Goal: Task Accomplishment & Management: Manage account settings

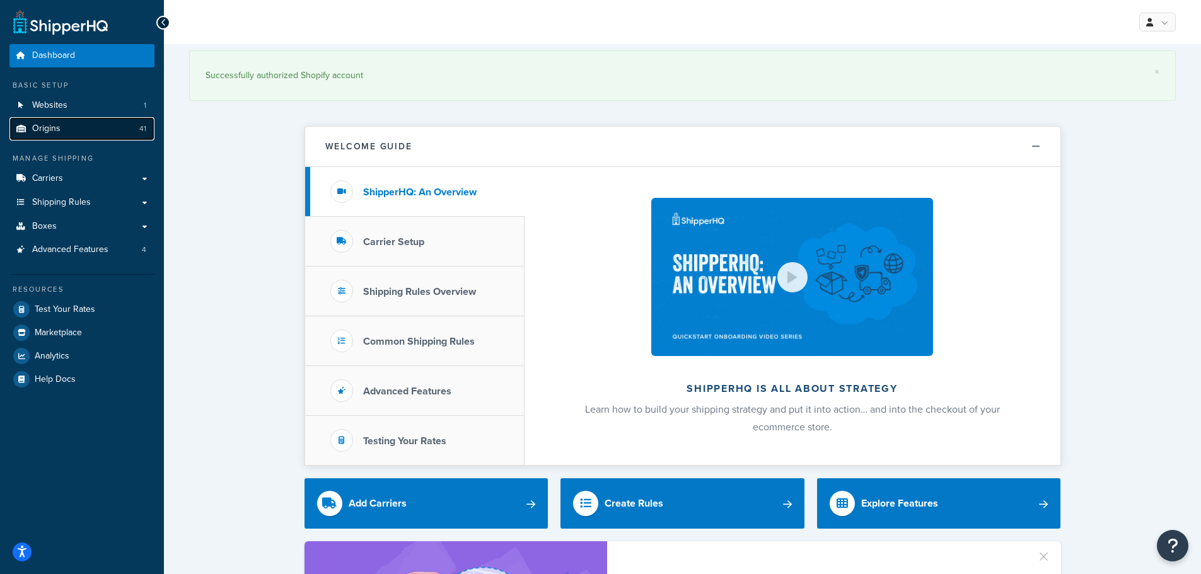
click at [59, 127] on span "Origins" at bounding box center [46, 129] width 28 height 11
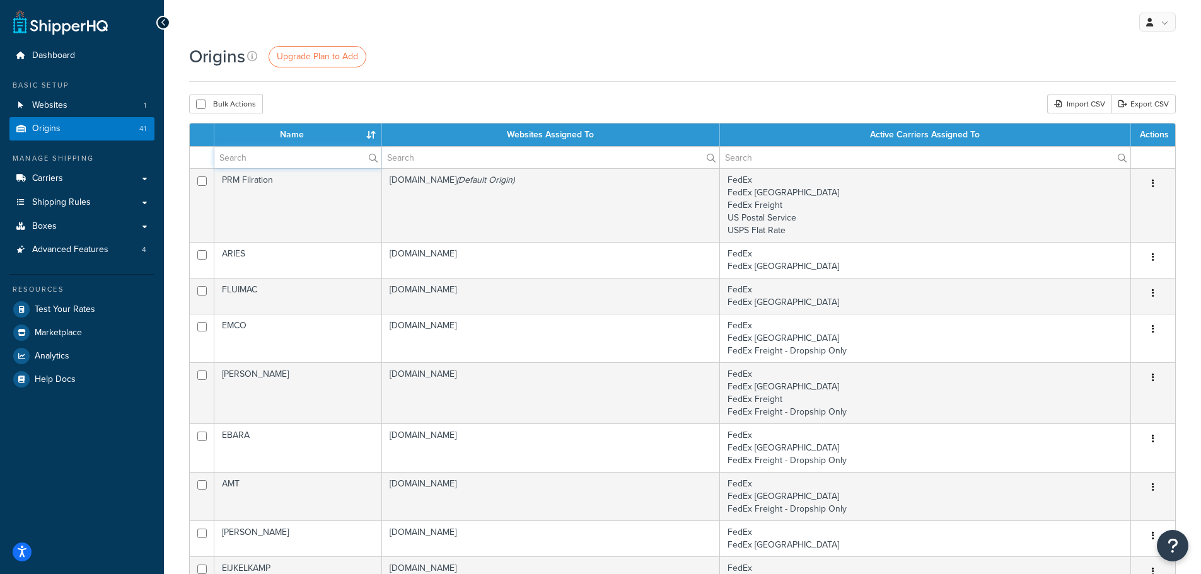
click at [313, 163] on input "text" at bounding box center [297, 157] width 167 height 21
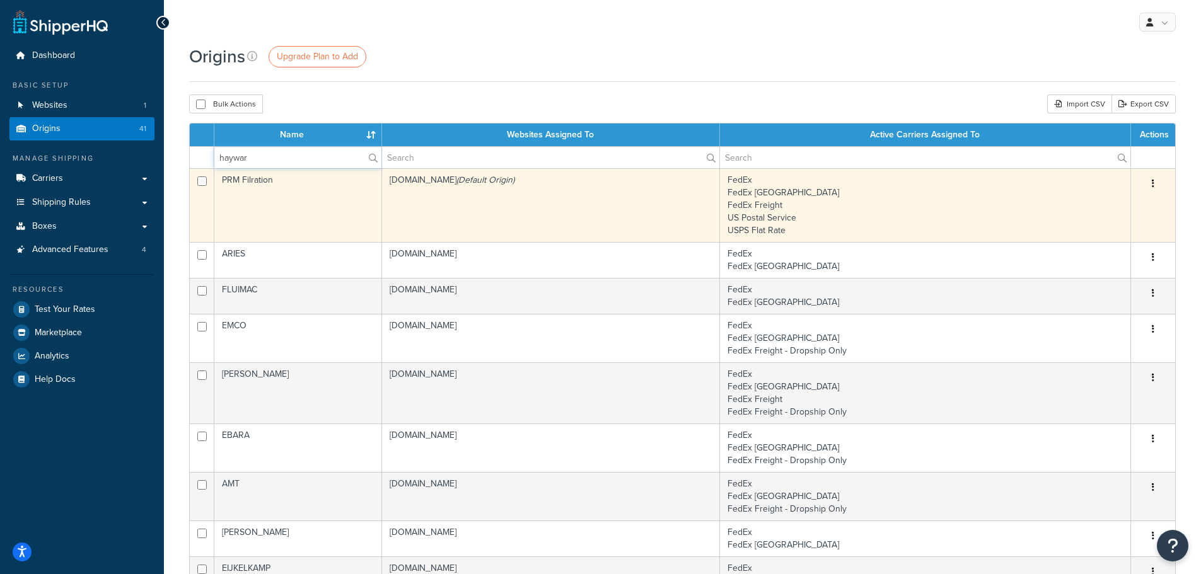
type input "[PERSON_NAME]"
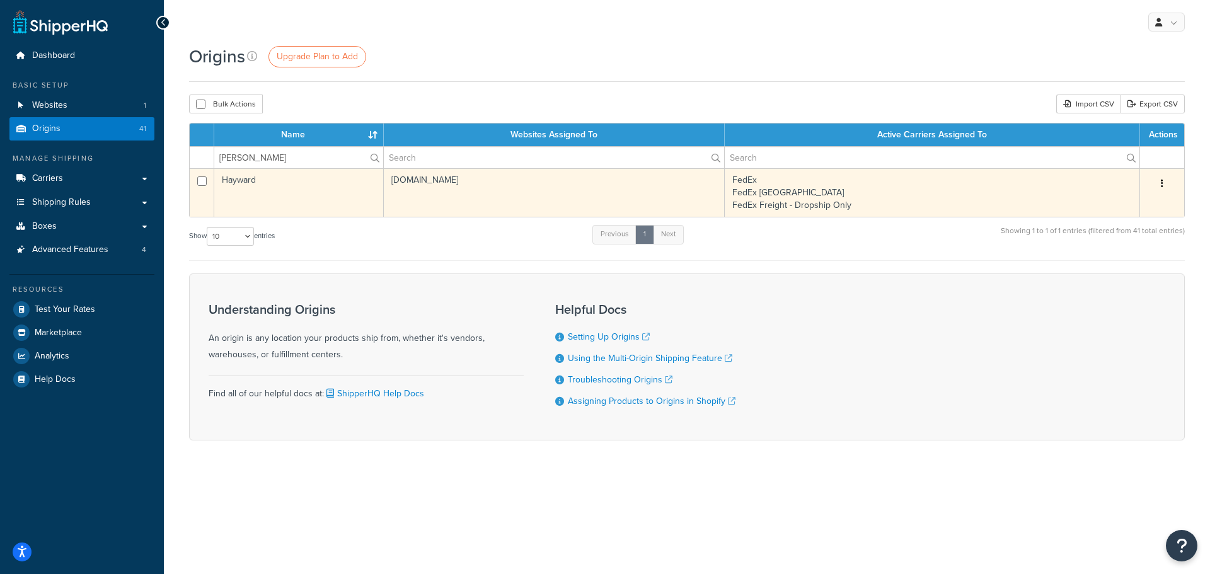
click at [412, 195] on td "[DOMAIN_NAME]" at bounding box center [554, 192] width 341 height 49
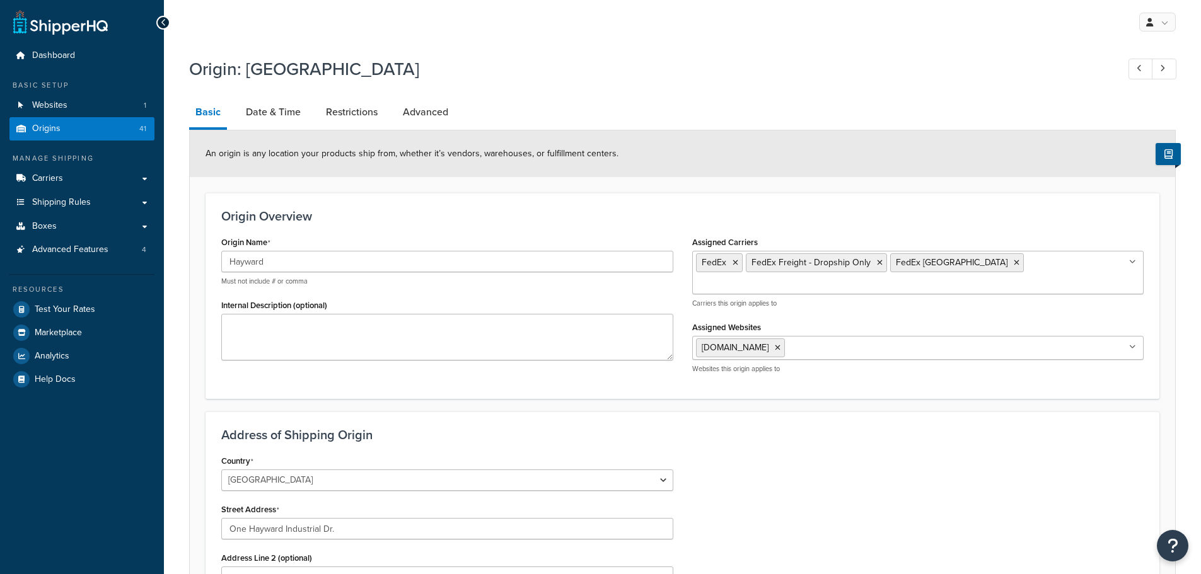
select select "33"
drag, startPoint x: 313, startPoint y: 111, endPoint x: 303, endPoint y: 111, distance: 9.5
click at [311, 111] on li "Date & Time" at bounding box center [280, 112] width 80 height 30
click at [303, 111] on link "Date & Time" at bounding box center [273, 112] width 67 height 30
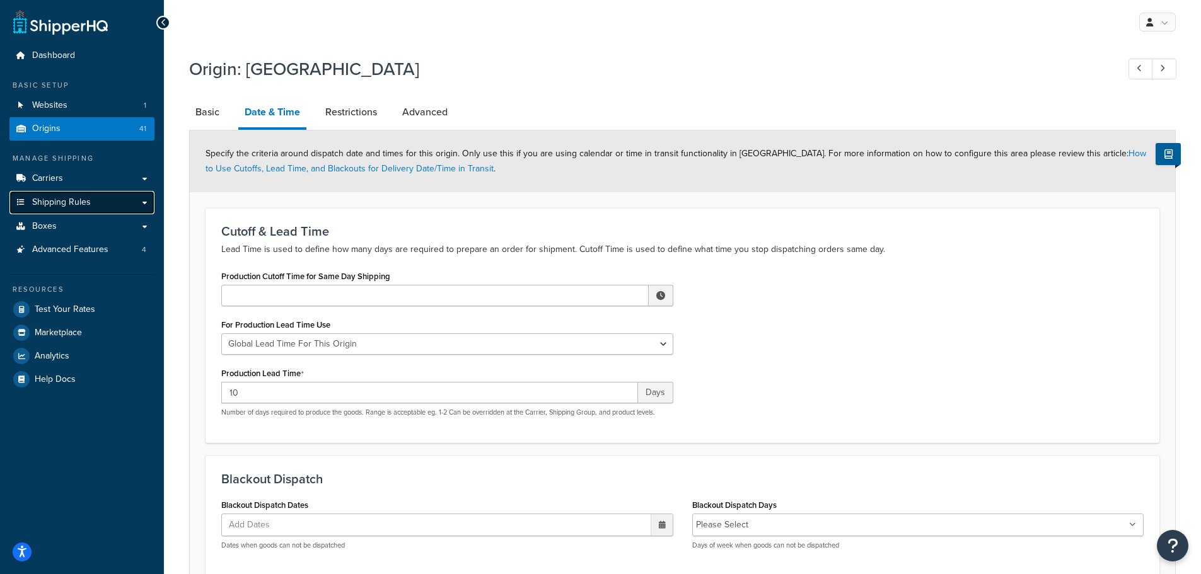
click at [144, 200] on link "Shipping Rules" at bounding box center [81, 202] width 145 height 23
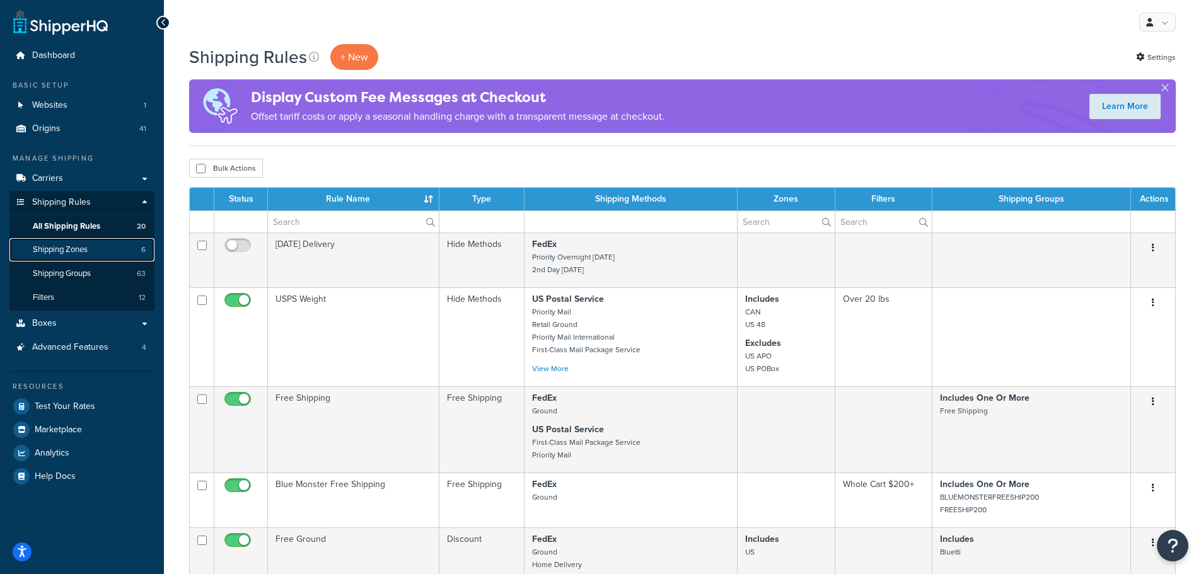
click at [81, 256] on link "Shipping Zones 6" at bounding box center [81, 249] width 145 height 23
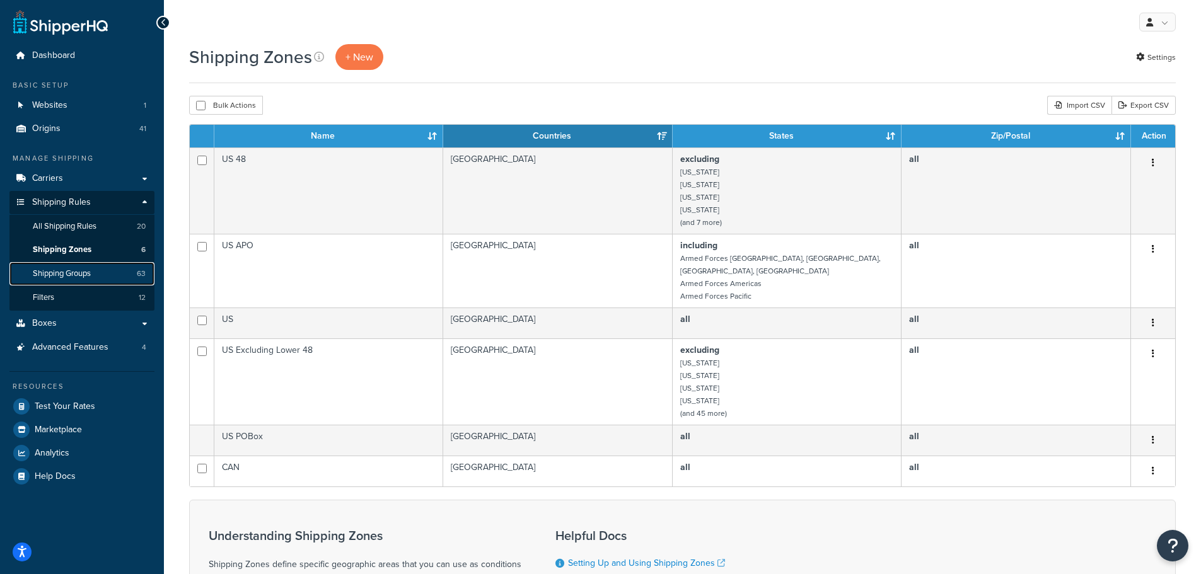
click at [79, 270] on span "Shipping Groups" at bounding box center [62, 274] width 58 height 11
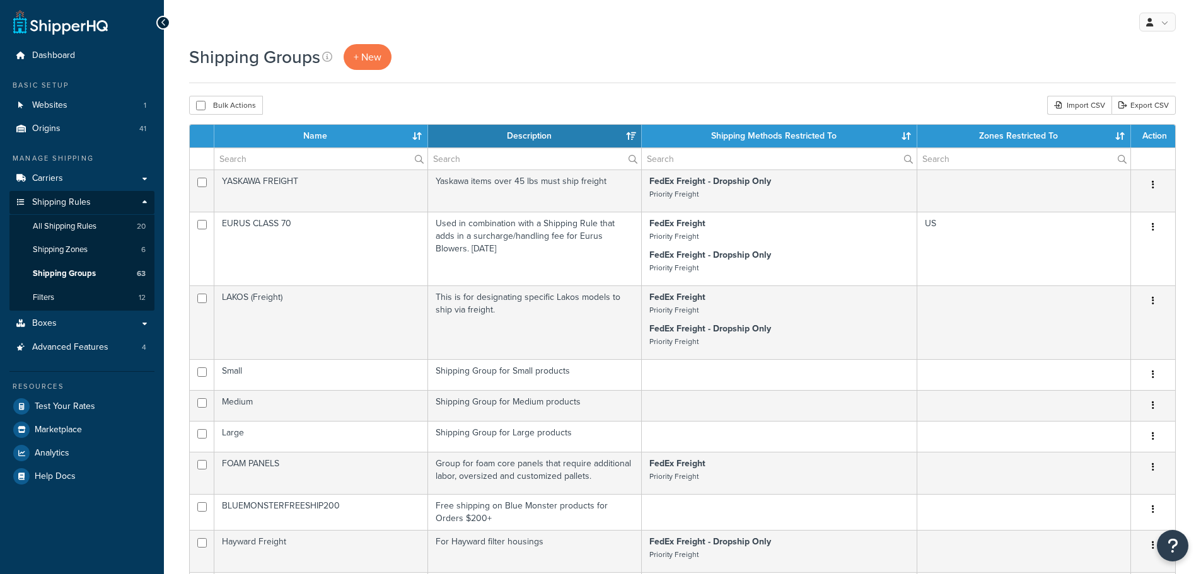
select select "15"
click at [323, 154] on input "text" at bounding box center [320, 158] width 213 height 21
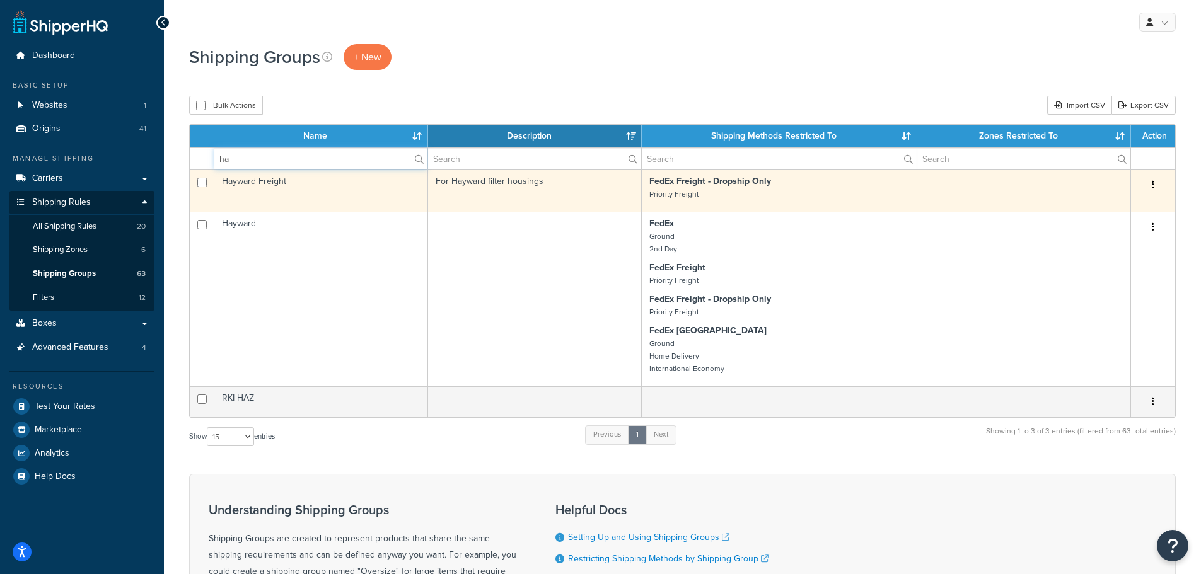
type input "ha"
click at [377, 188] on td "Hayward Freight" at bounding box center [321, 191] width 214 height 42
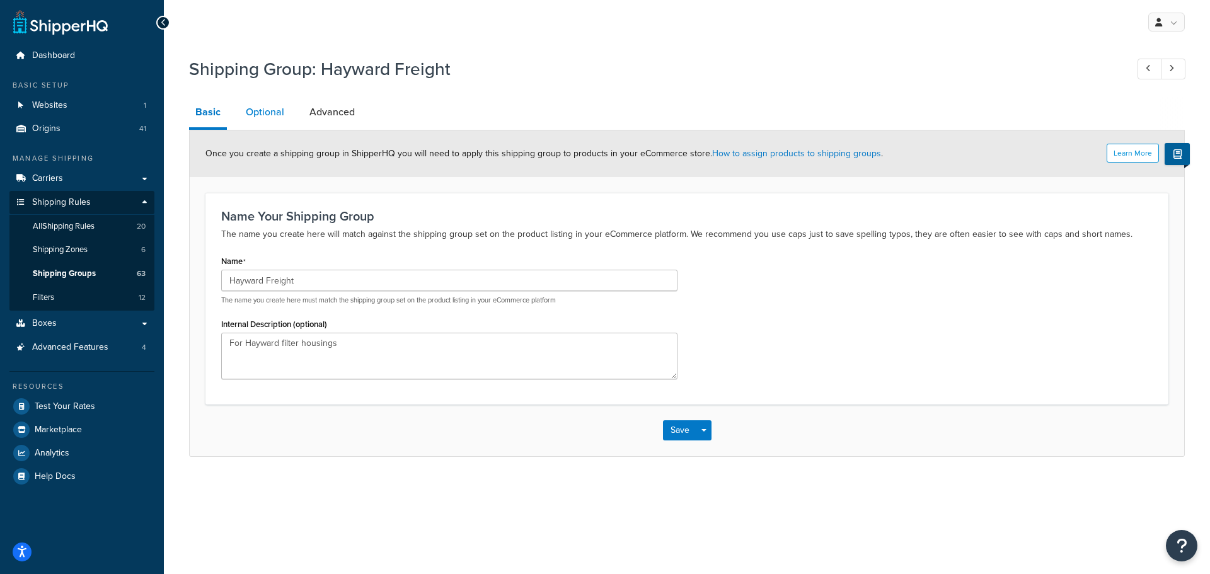
click at [269, 112] on link "Optional" at bounding box center [265, 112] width 51 height 30
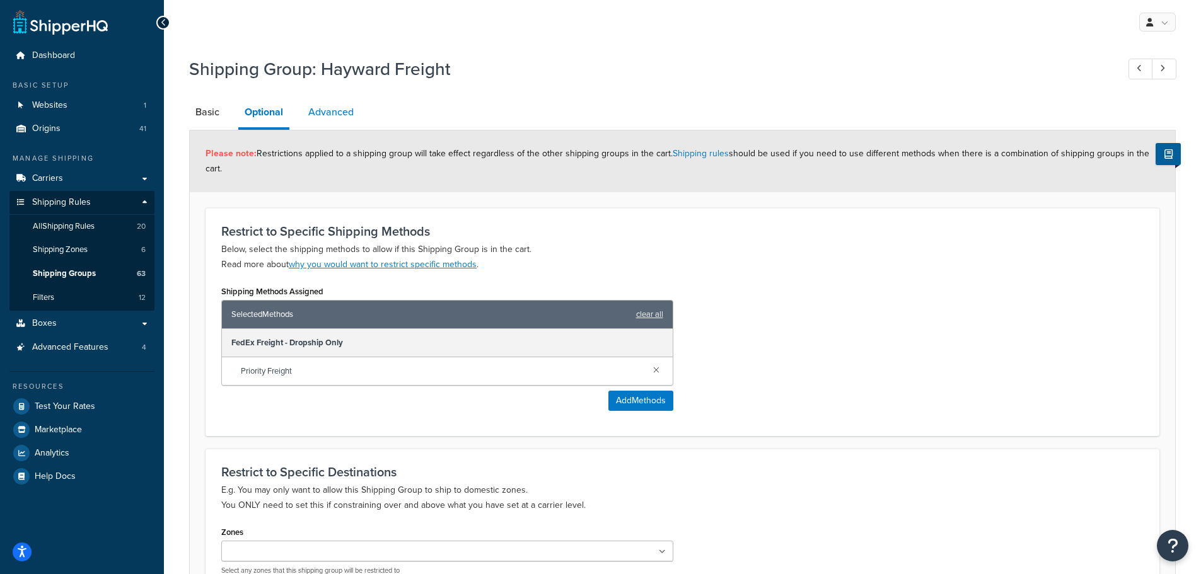
click at [316, 117] on link "Advanced" at bounding box center [331, 112] width 58 height 30
select select "110"
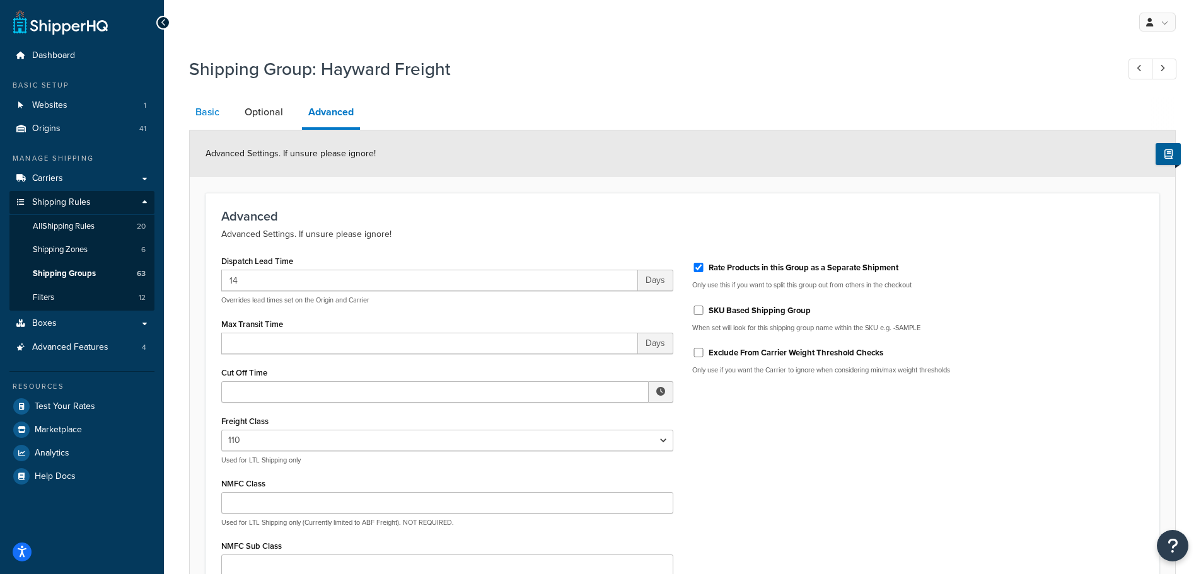
drag, startPoint x: 195, startPoint y: 96, endPoint x: 202, endPoint y: 103, distance: 9.8
click at [197, 97] on div "Shipping Group: Hayward Freight Basic Optional Advanced Advanced Settings. If u…" at bounding box center [682, 380] width 987 height 660
click at [202, 103] on link "Basic" at bounding box center [207, 112] width 37 height 30
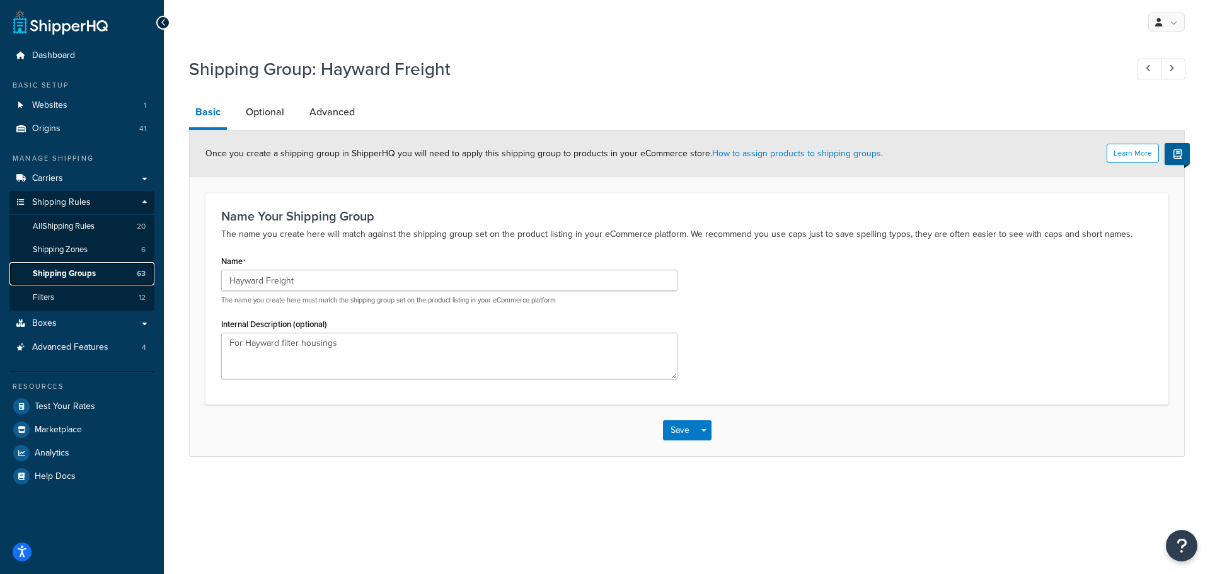
click at [78, 273] on span "Shipping Groups" at bounding box center [64, 274] width 63 height 11
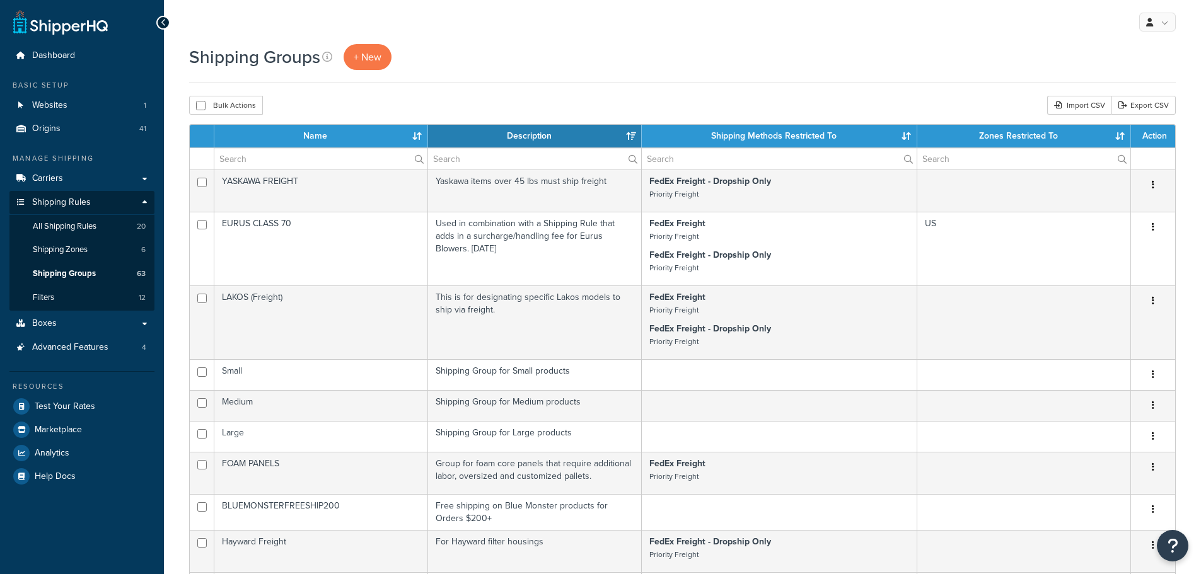
select select "15"
click at [269, 158] on input "text" at bounding box center [320, 158] width 213 height 21
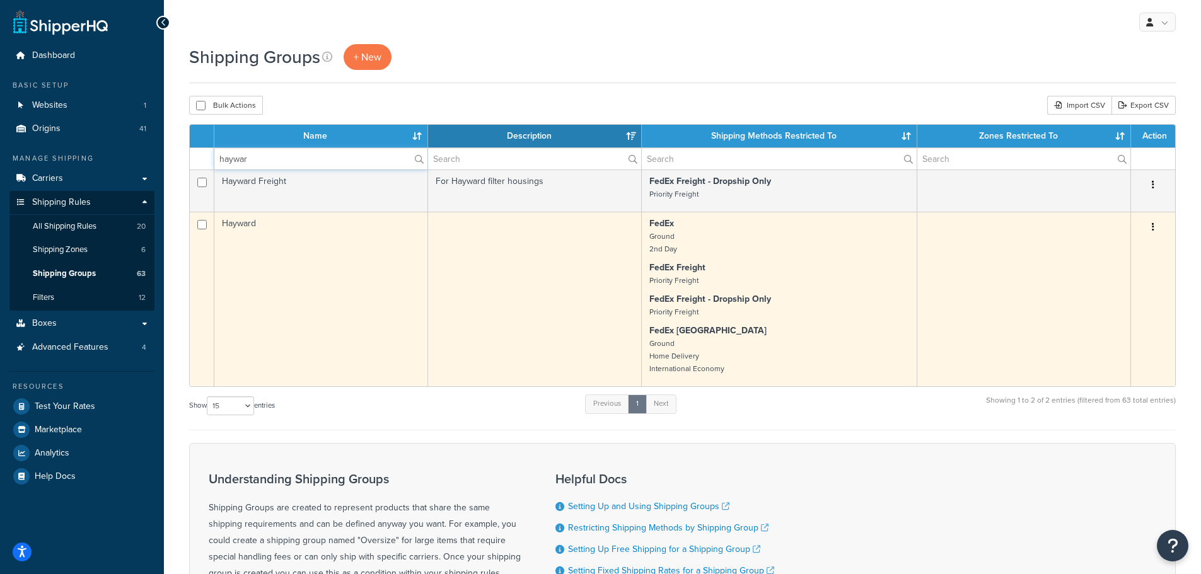
type input "haywar"
click at [258, 235] on td "Hayward" at bounding box center [321, 299] width 214 height 175
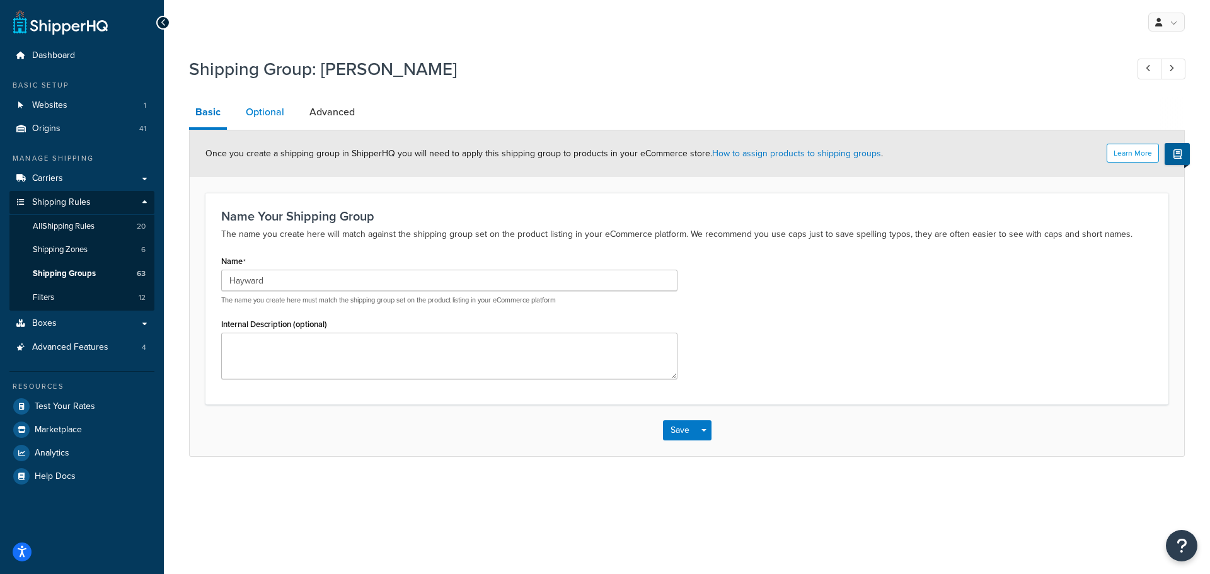
click at [277, 110] on link "Optional" at bounding box center [265, 112] width 51 height 30
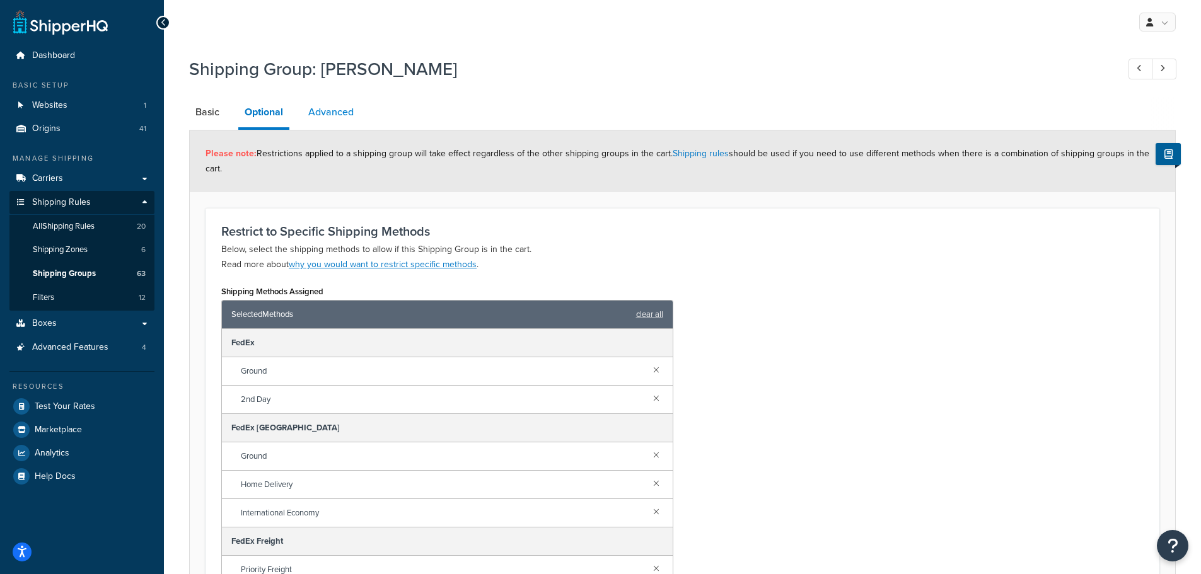
click at [327, 112] on link "Advanced" at bounding box center [331, 112] width 58 height 30
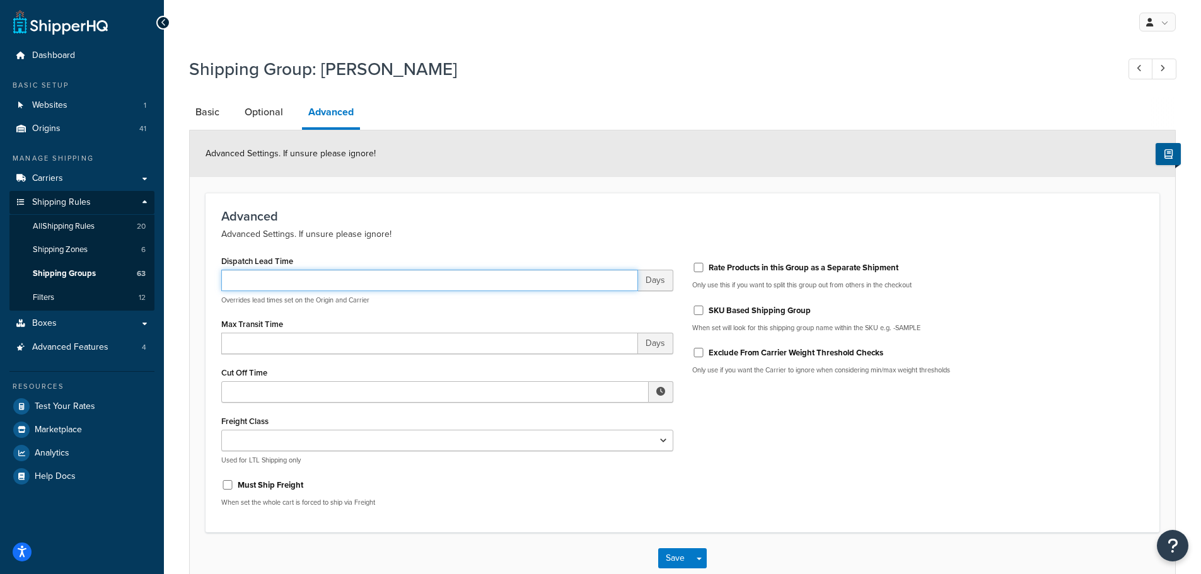
click at [304, 275] on input "Dispatch Lead Time" at bounding box center [429, 280] width 417 height 21
type input "10-17"
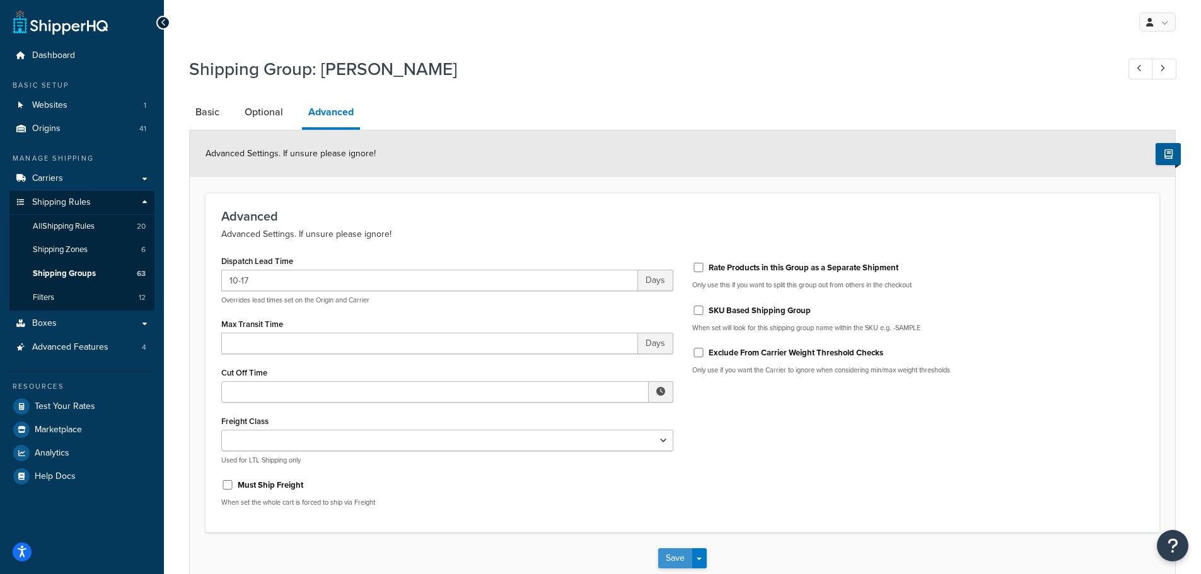
click at [685, 553] on button "Save" at bounding box center [675, 558] width 34 height 20
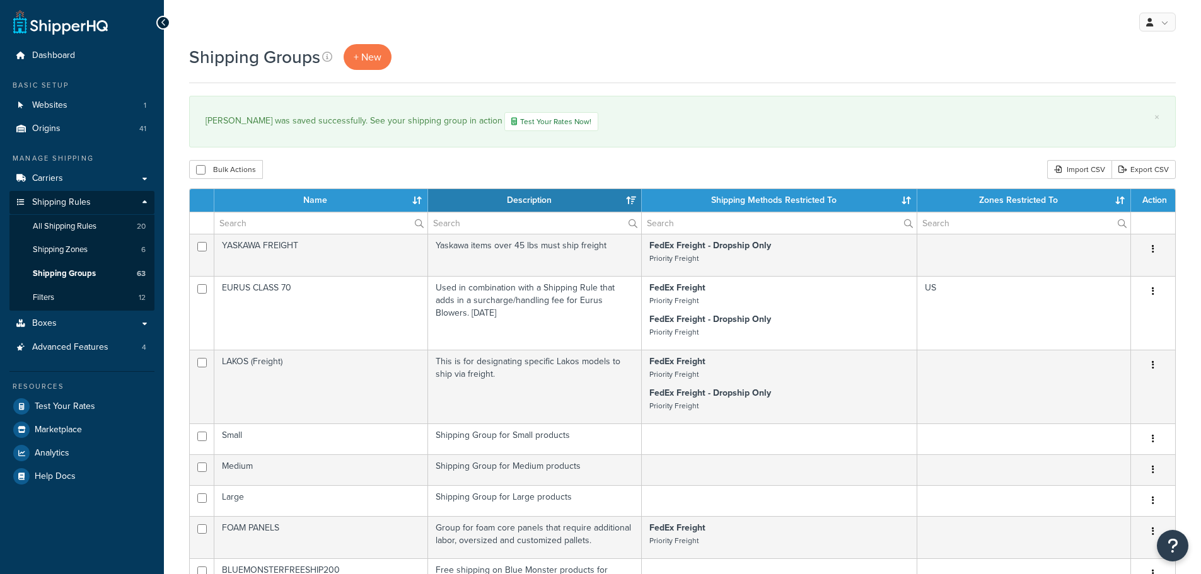
select select "15"
click at [292, 222] on input "text" at bounding box center [320, 222] width 213 height 21
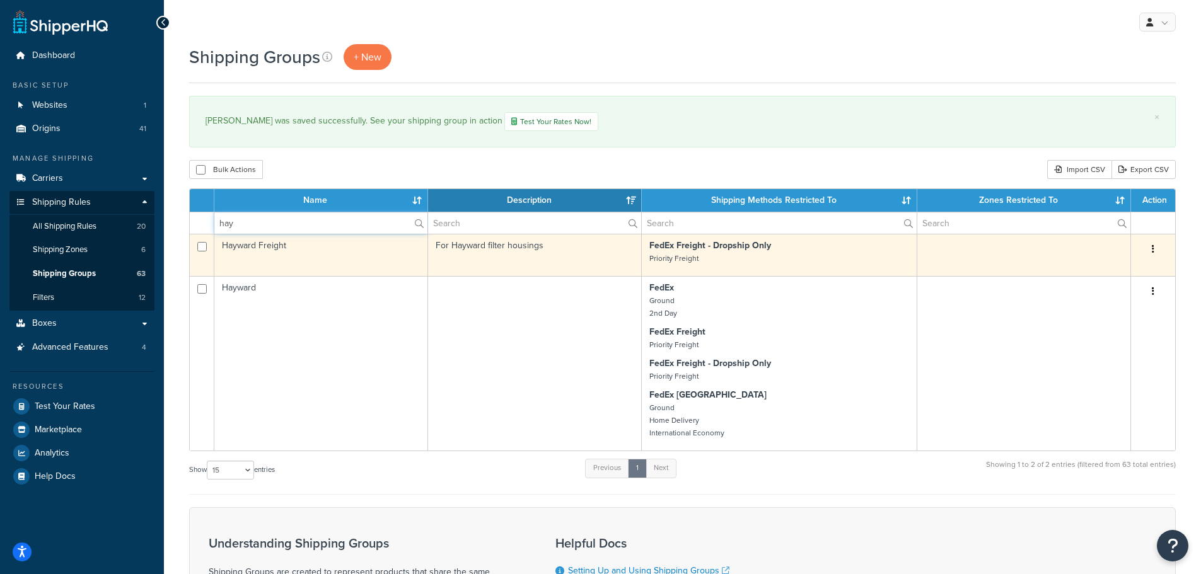
type input "hay"
click at [255, 246] on td "Hayward Freight" at bounding box center [321, 255] width 214 height 42
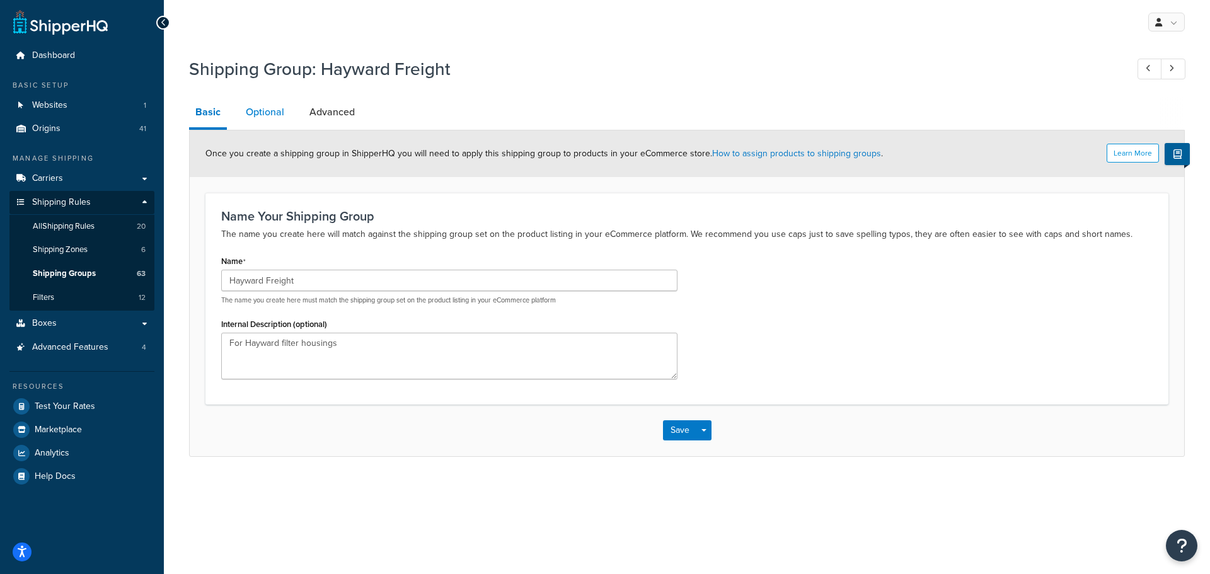
click at [272, 107] on link "Optional" at bounding box center [265, 112] width 51 height 30
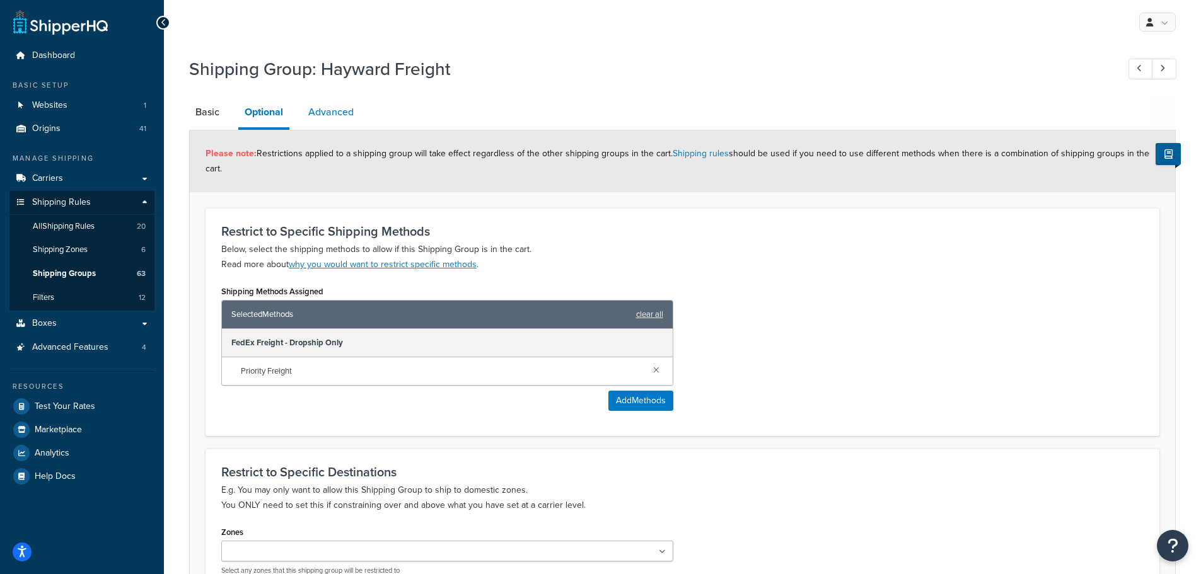
click at [339, 122] on link "Advanced" at bounding box center [331, 112] width 58 height 30
select select "110"
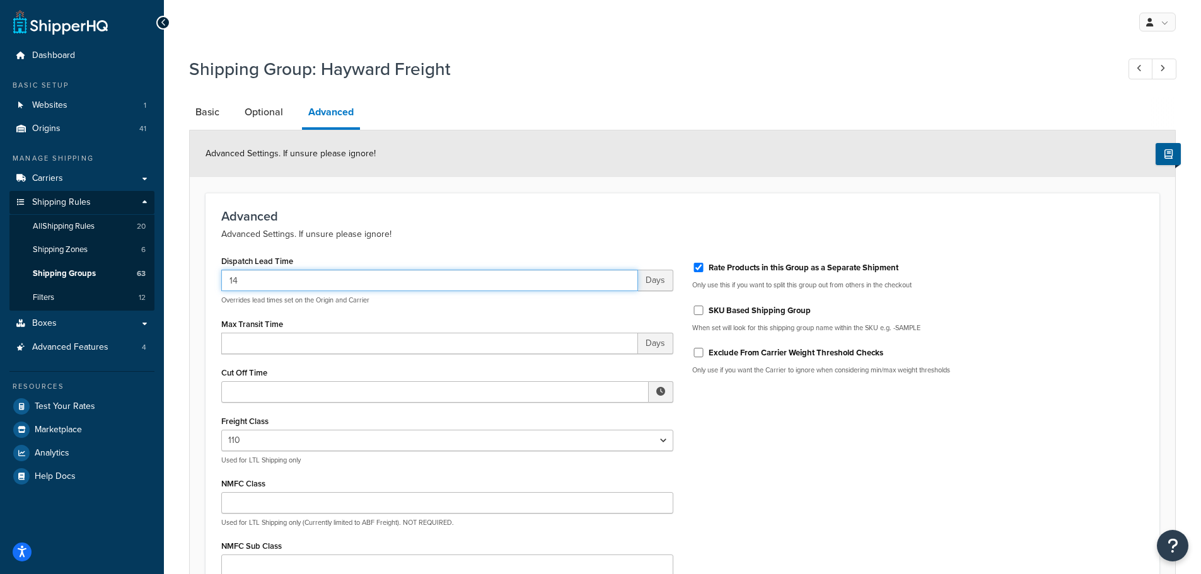
click at [347, 277] on input "14" at bounding box center [429, 280] width 417 height 21
type input "14-21"
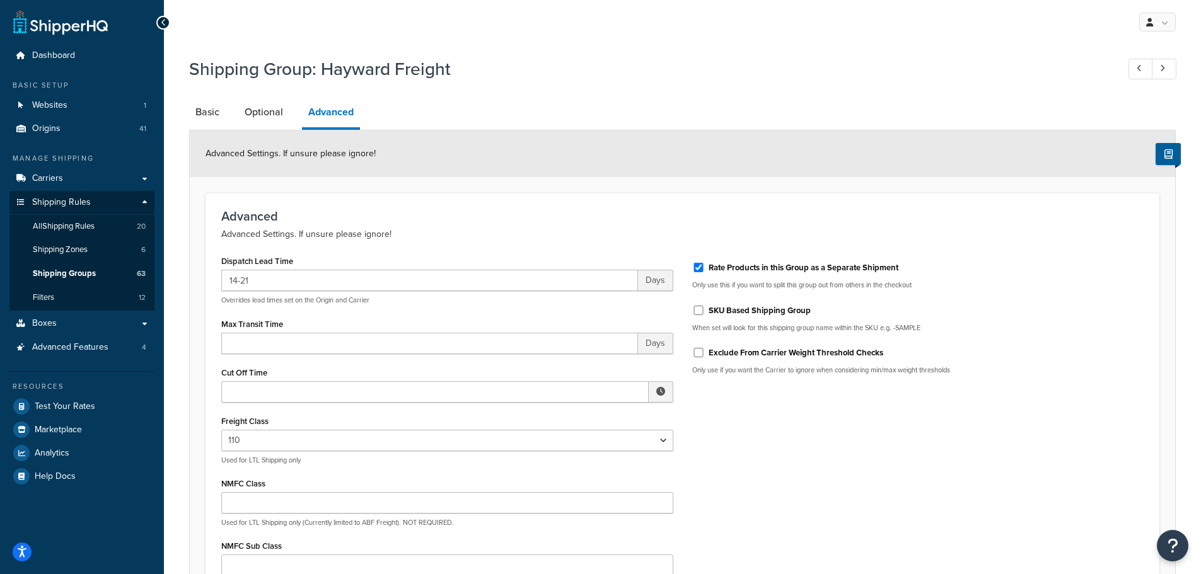
click at [469, 237] on p "Advanced Settings. If unsure please ignore!" at bounding box center [682, 234] width 922 height 15
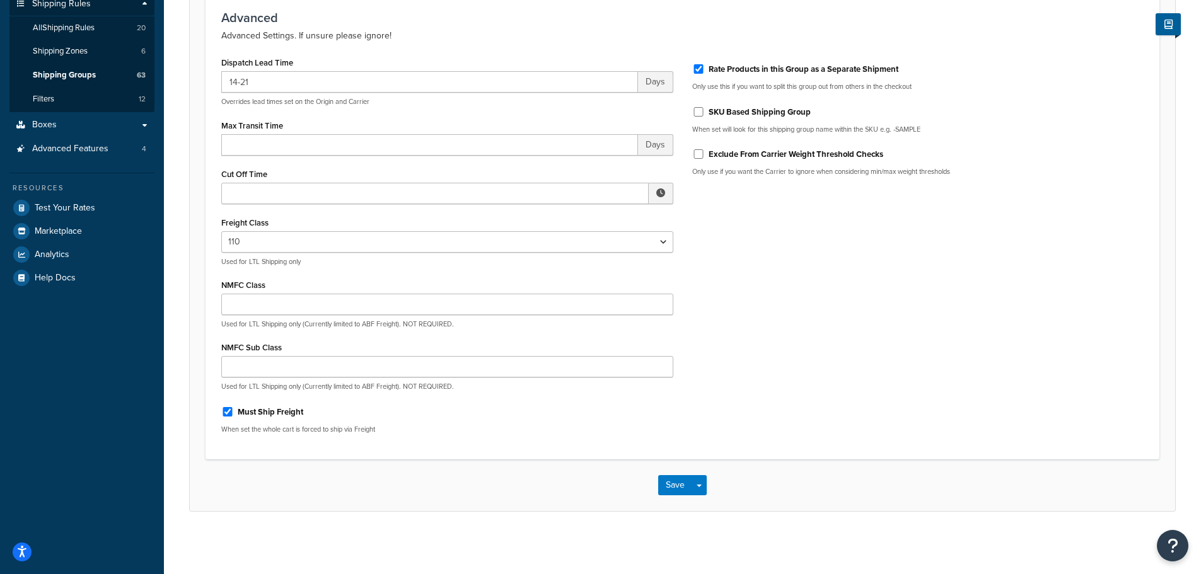
scroll to position [199, 0]
click at [670, 482] on button "Save" at bounding box center [675, 485] width 34 height 20
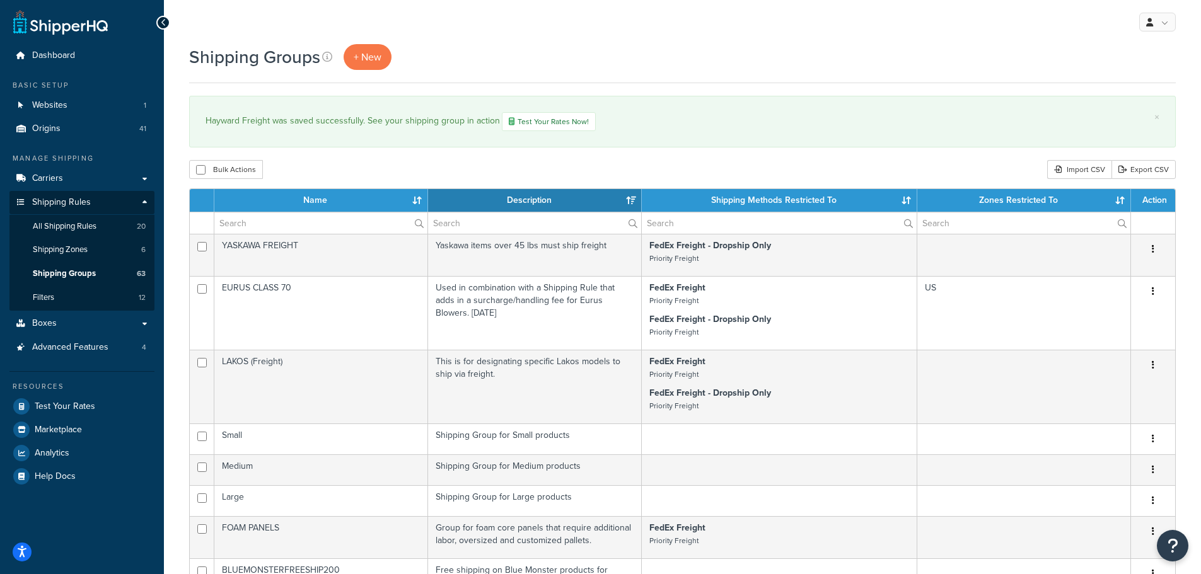
select select "15"
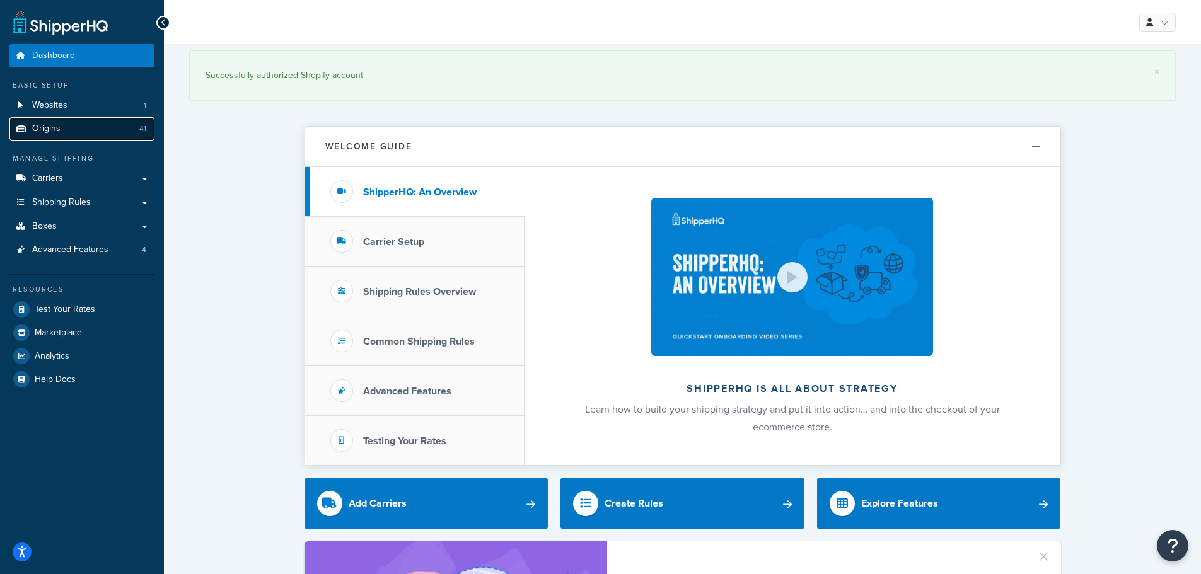
click at [71, 125] on link "Origins 41" at bounding box center [81, 128] width 145 height 23
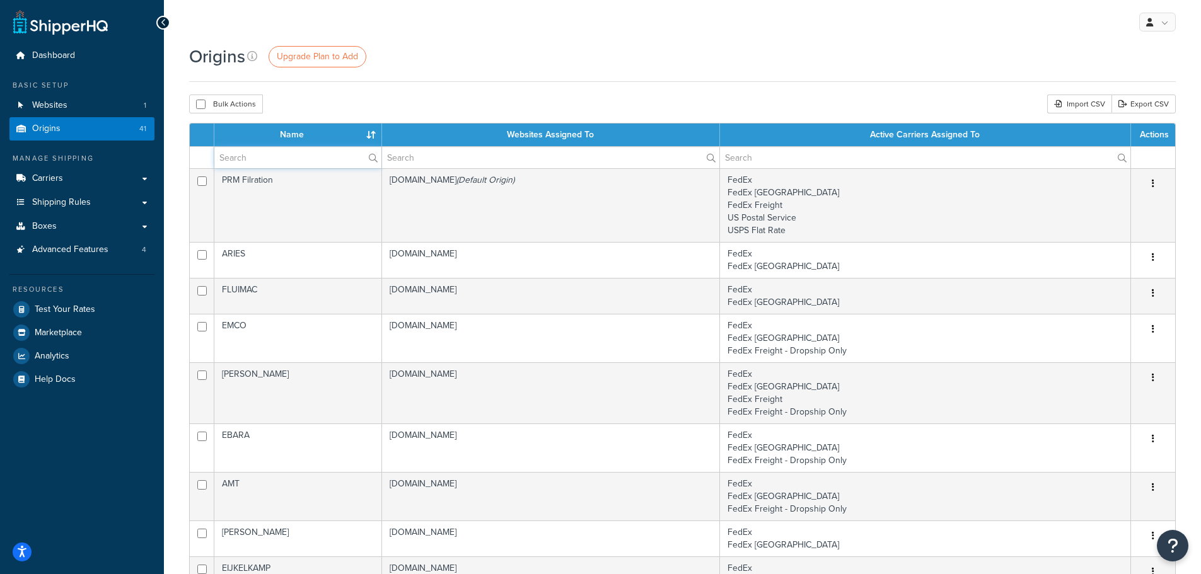
click at [288, 161] on input "text" at bounding box center [297, 157] width 167 height 21
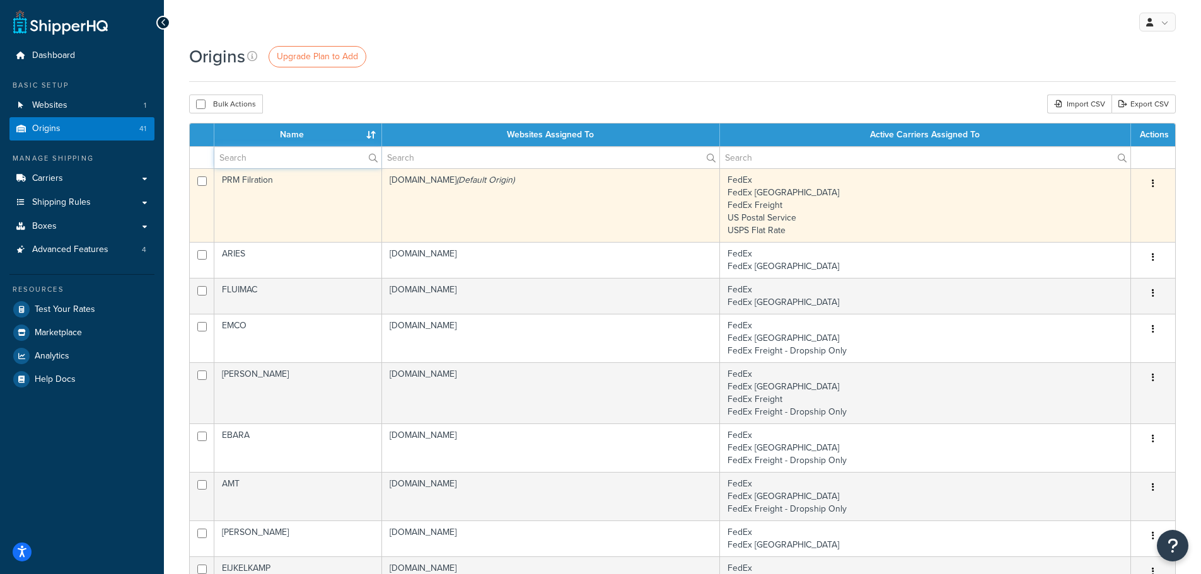
type input "hayward"
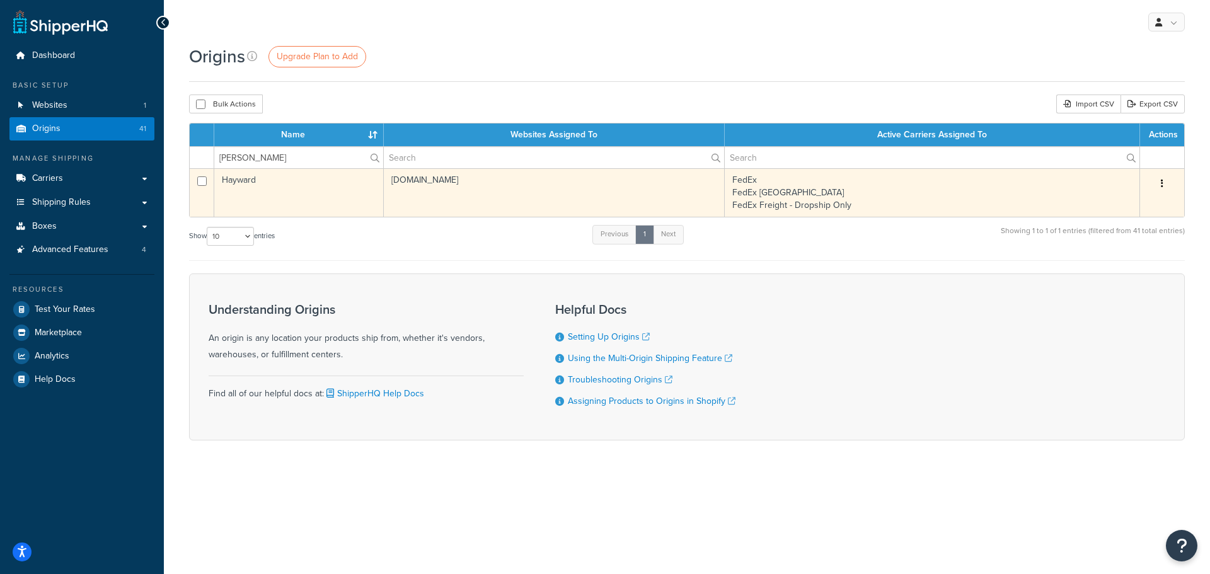
click at [284, 197] on td "Hayward" at bounding box center [299, 192] width 170 height 49
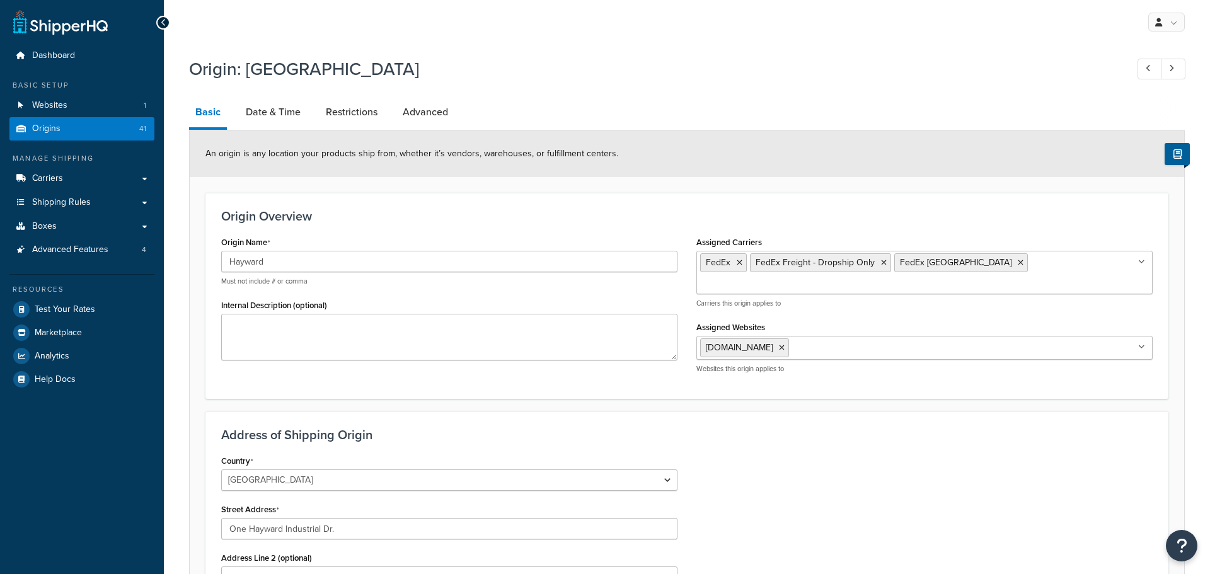
select select "33"
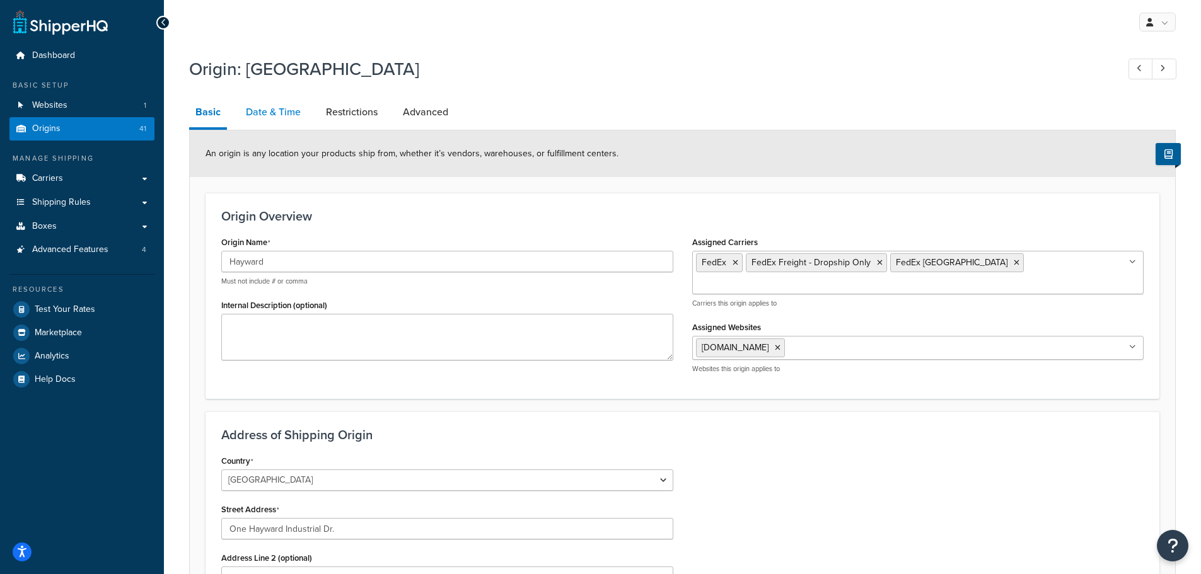
click at [285, 110] on link "Date & Time" at bounding box center [273, 112] width 67 height 30
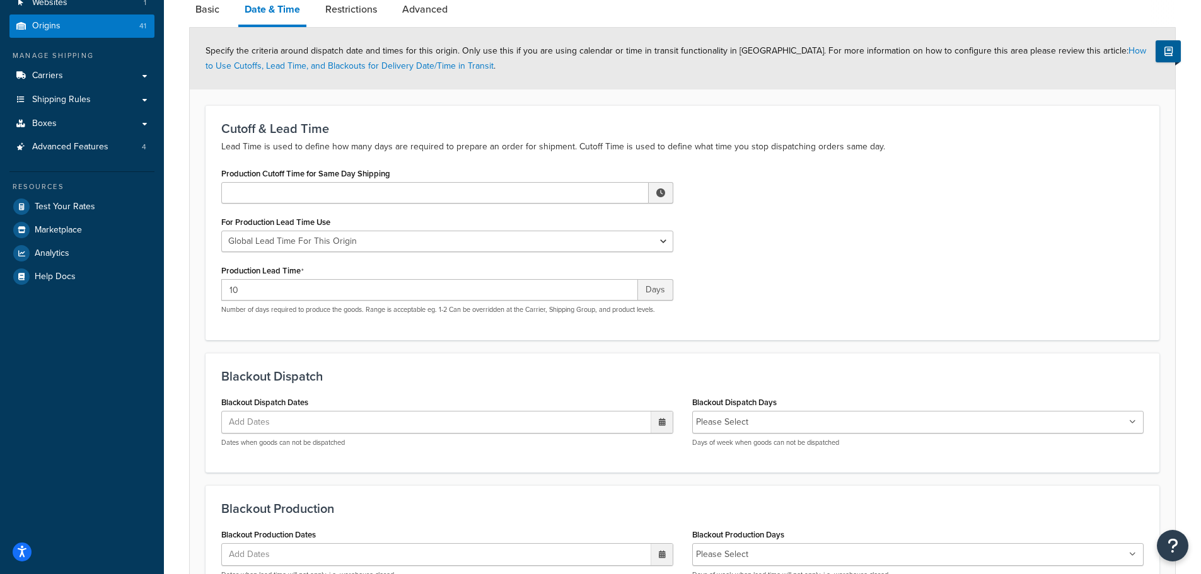
scroll to position [126, 0]
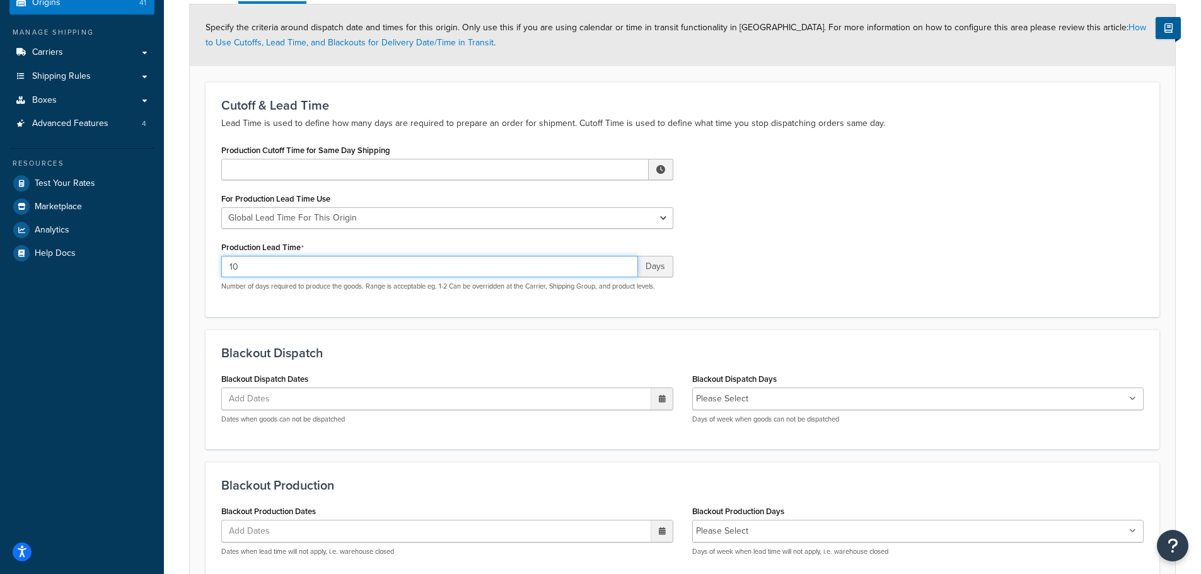
click at [358, 269] on input "10" at bounding box center [429, 266] width 417 height 21
type input "10-17"
click at [441, 309] on div "Cutoff & Lead Time Lead Time is used to define how many days are required to pr…" at bounding box center [683, 199] width 954 height 235
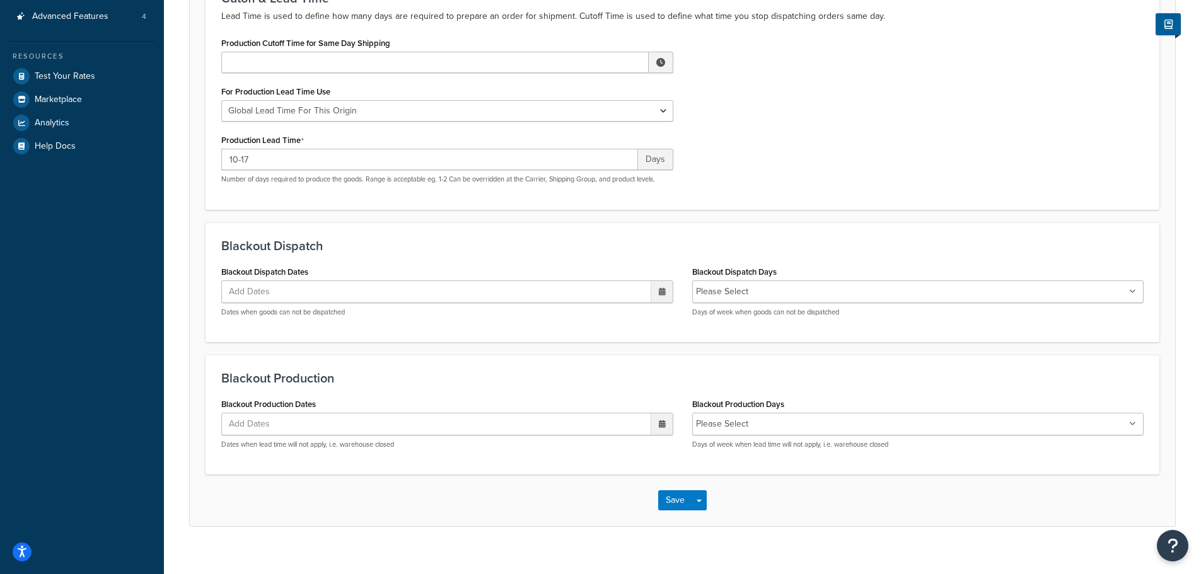
scroll to position [249, 0]
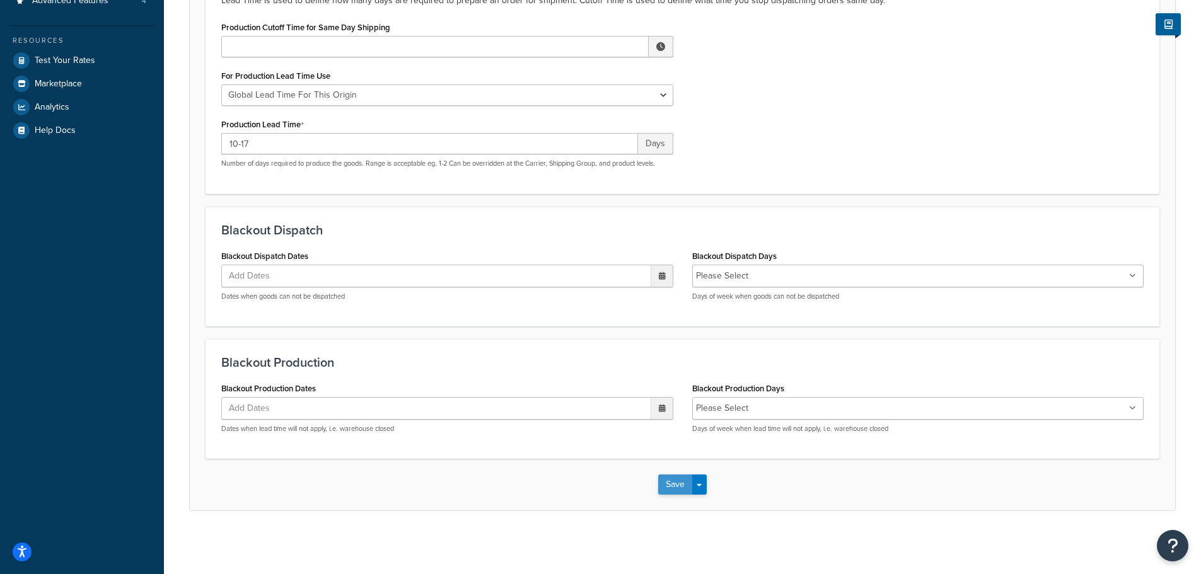
click at [666, 478] on button "Save" at bounding box center [675, 485] width 34 height 20
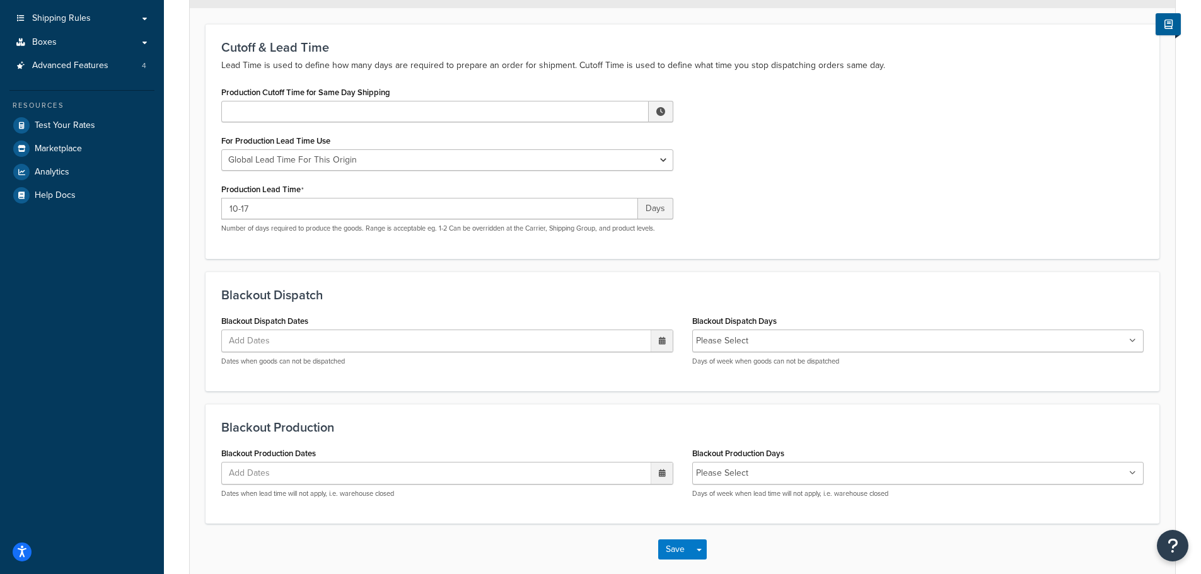
scroll to position [199, 0]
